Goal: Task Accomplishment & Management: Complete application form

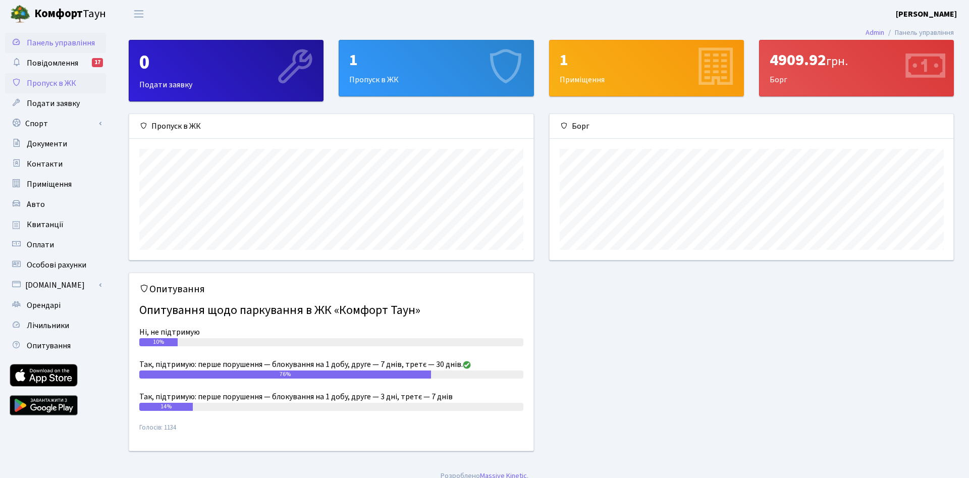
scroll to position [146, 404]
click at [38, 82] on span "Пропуск в ЖК" at bounding box center [51, 83] width 49 height 11
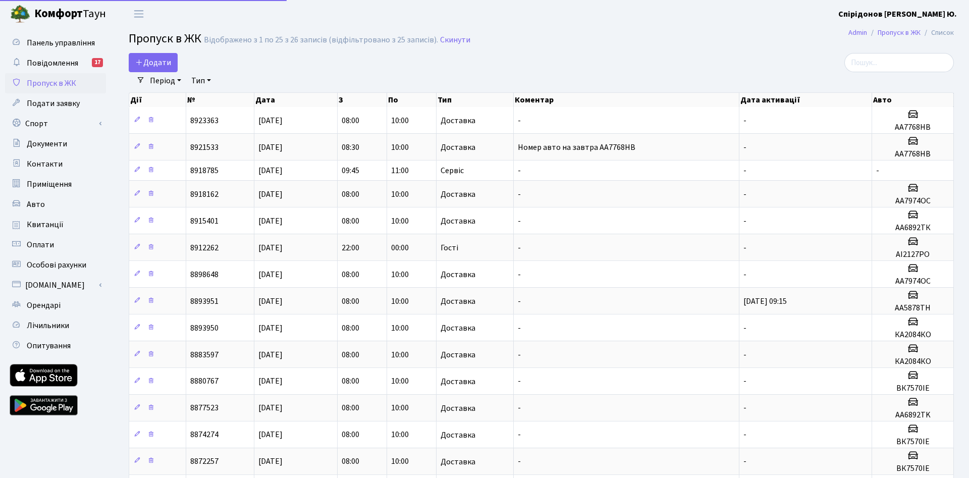
select select "25"
click at [147, 63] on span "Додати" at bounding box center [153, 62] width 36 height 11
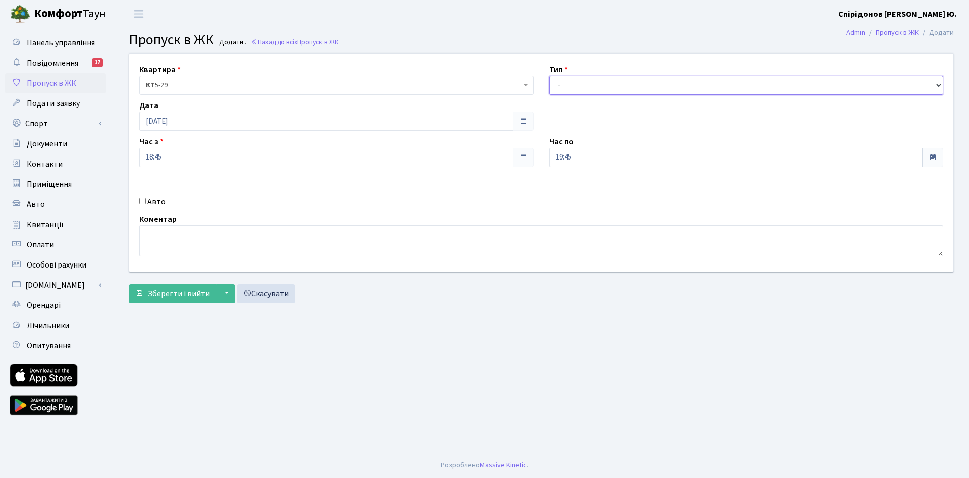
click at [549, 76] on select "- Доставка Таксі Гості Сервіс" at bounding box center [746, 85] width 395 height 19
select select "1"
click option "Доставка" at bounding box center [0, 0] width 0 height 0
click at [185, 124] on input "[DATE]" at bounding box center [326, 121] width 374 height 19
click at [216, 230] on td "29" at bounding box center [209, 232] width 15 height 15
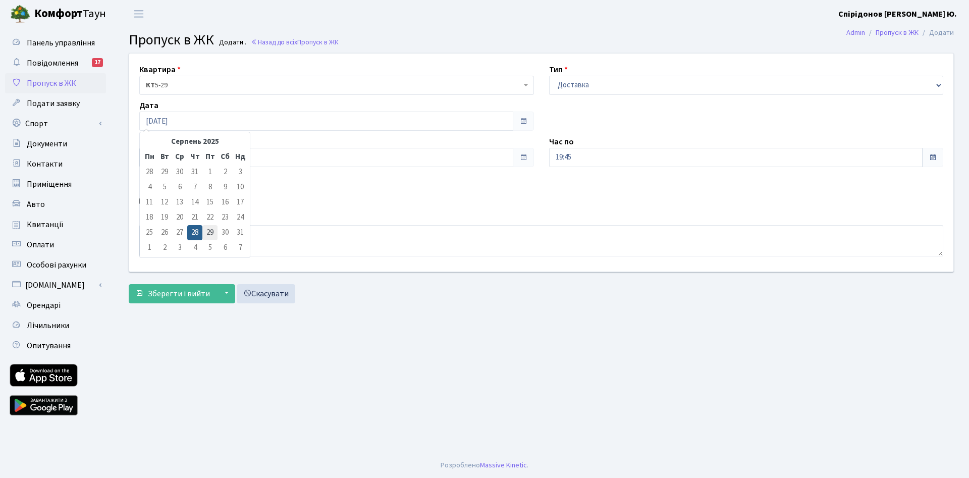
type input "[DATE]"
drag, startPoint x: 182, startPoint y: 156, endPoint x: 131, endPoint y: 149, distance: 51.9
click at [139, 151] on input "18:45" at bounding box center [326, 157] width 374 height 19
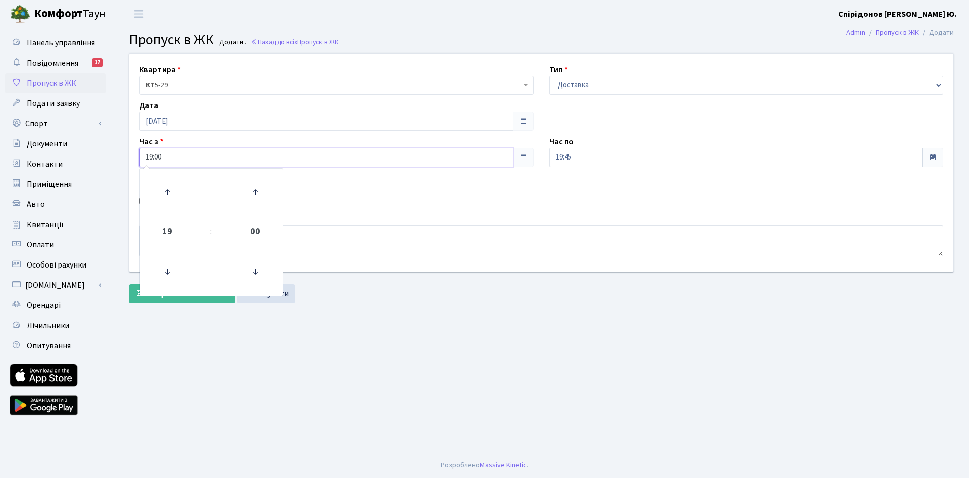
drag, startPoint x: 140, startPoint y: 155, endPoint x: 108, endPoint y: 152, distance: 31.9
click at [139, 154] on input "19:00" at bounding box center [326, 157] width 374 height 19
type input "08:00"
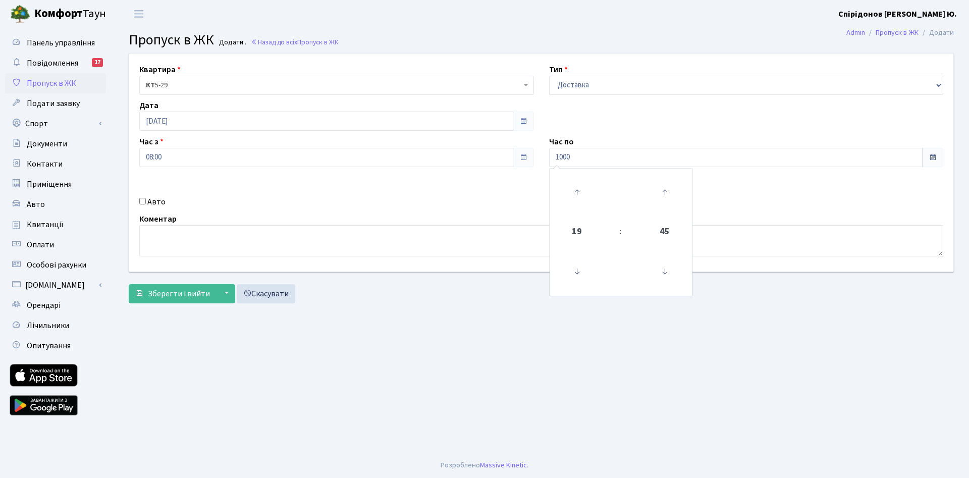
type input "10:00"
click at [355, 201] on div "Авто" at bounding box center [337, 202] width 410 height 12
click at [144, 201] on input "Авто" at bounding box center [142, 201] width 7 height 7
checkbox input "true"
paste input "АА7768НВ"
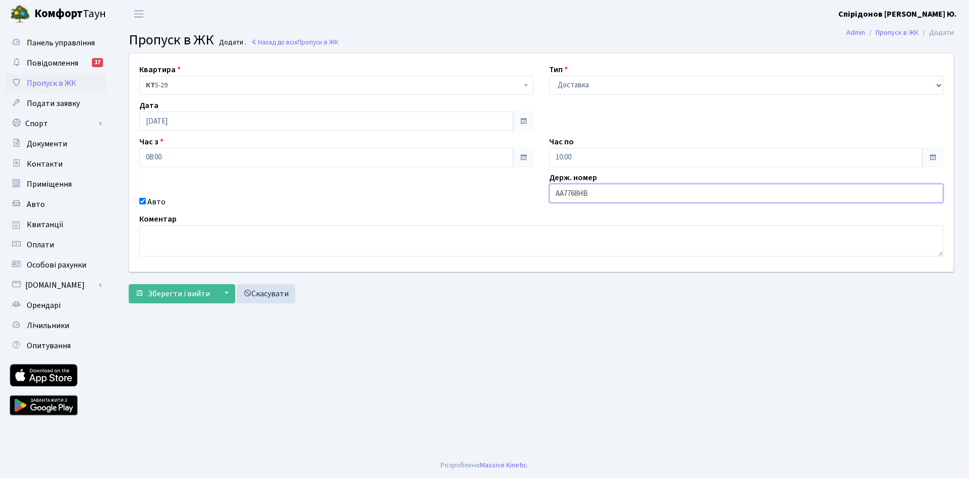
type input "АА7768НВ"
drag, startPoint x: 528, startPoint y: 352, endPoint x: 520, endPoint y: 351, distance: 8.7
click at [520, 351] on main "Admin Пропуск в ЖК Додати Пропуск в ЖК Додати . Назад до всіх Пропуск в ЖК Квар…" at bounding box center [542, 240] width 856 height 425
drag, startPoint x: 163, startPoint y: 286, endPoint x: 332, endPoint y: 339, distance: 177.3
click at [165, 286] on button "Зберегти і вийти" at bounding box center [173, 293] width 88 height 19
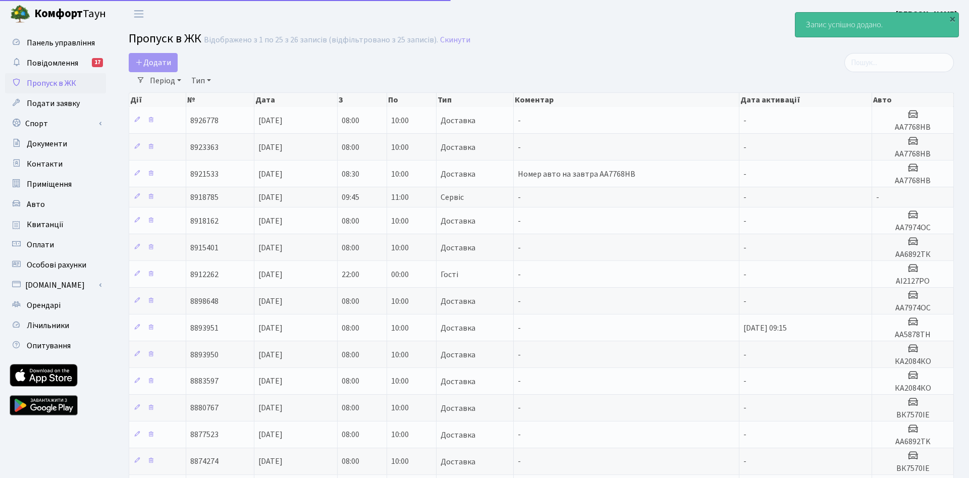
select select "25"
